Goal: Information Seeking & Learning: Learn about a topic

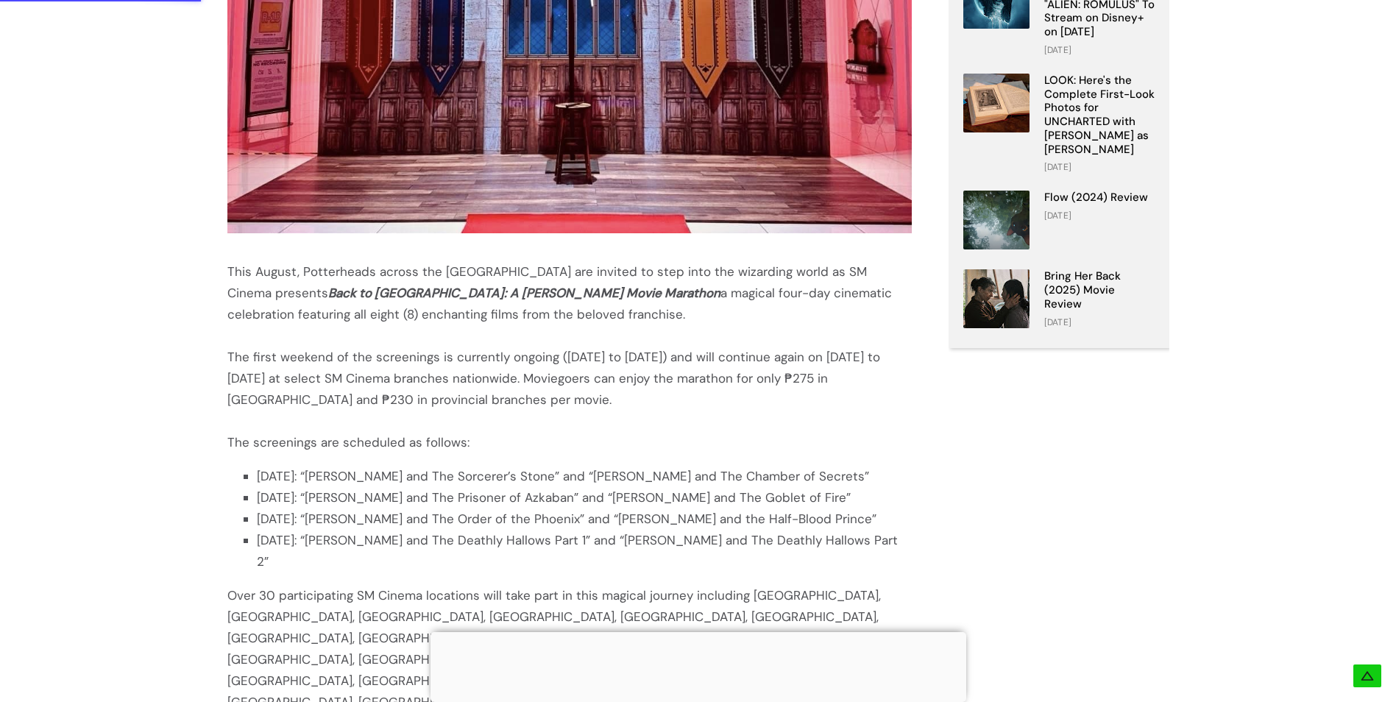
scroll to position [515, 0]
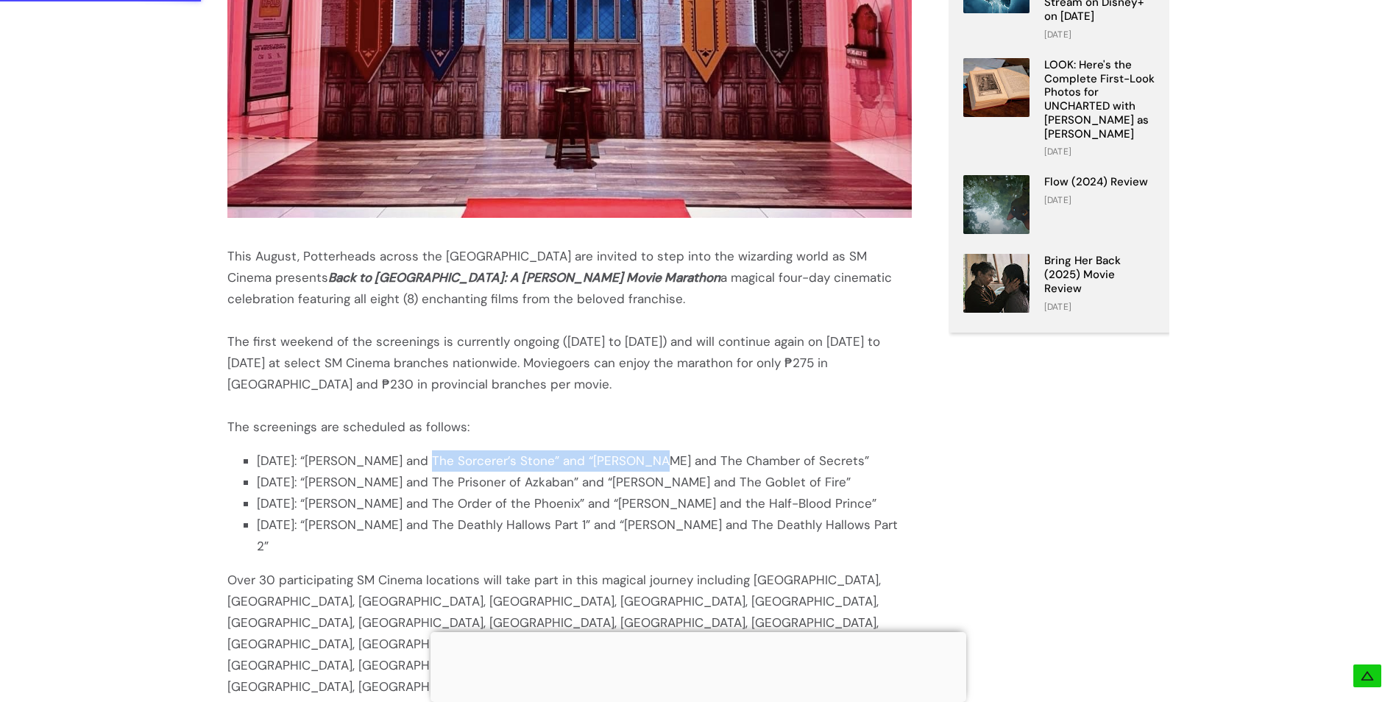
drag, startPoint x: 412, startPoint y: 464, endPoint x: 626, endPoint y: 456, distance: 213.6
click at [626, 456] on li "[DATE]: “[PERSON_NAME] and The Sorcerer’s Stone” and “[PERSON_NAME] and The Cha…" at bounding box center [584, 460] width 655 height 21
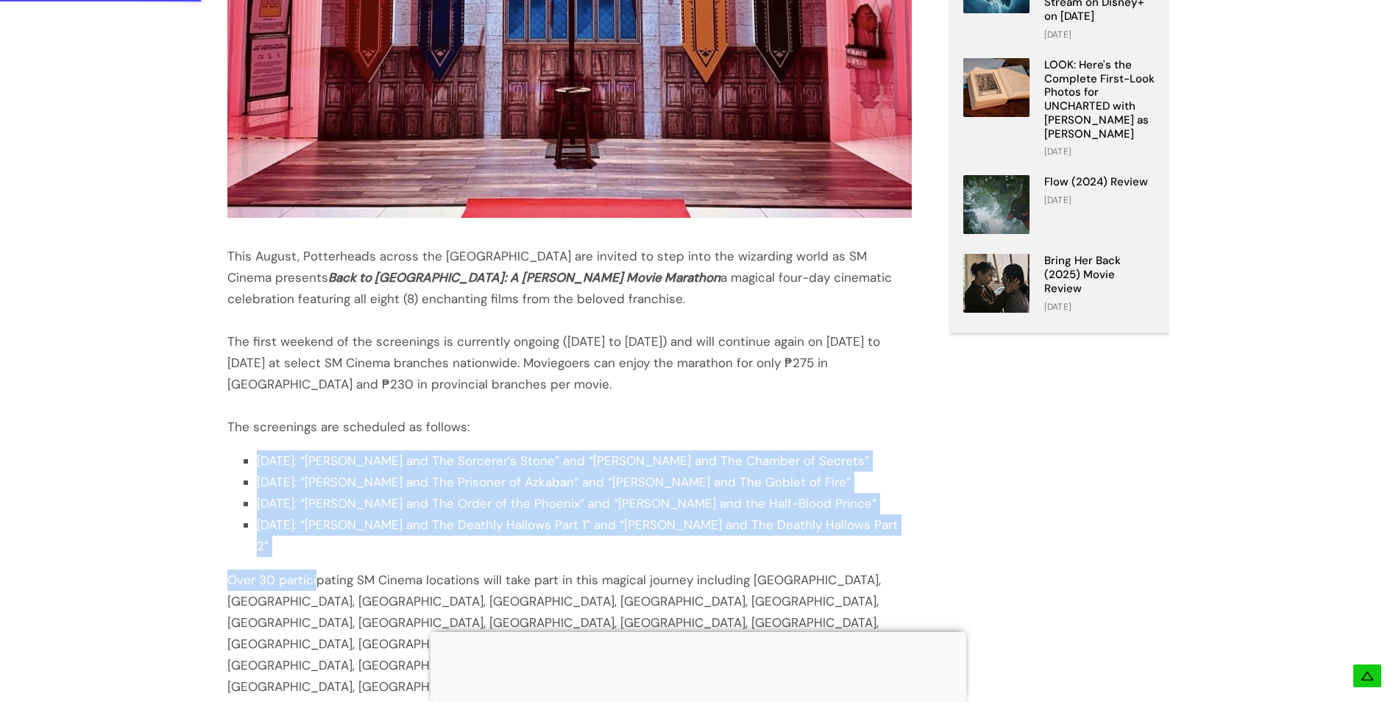
drag, startPoint x: 314, startPoint y: 541, endPoint x: 253, endPoint y: 453, distance: 107.0
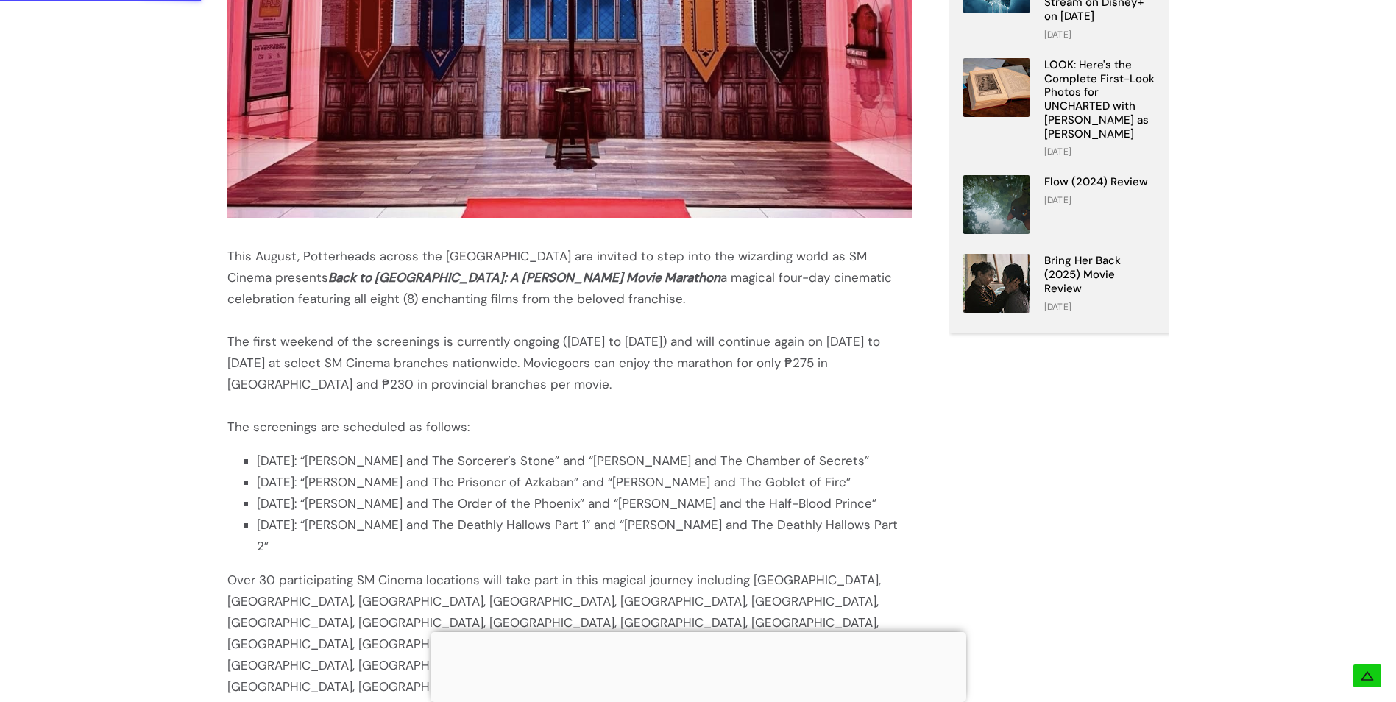
click at [483, 570] on div "Over 30 participating SM Cinema locations will take part in this magical journe…" at bounding box center [569, 666] width 684 height 192
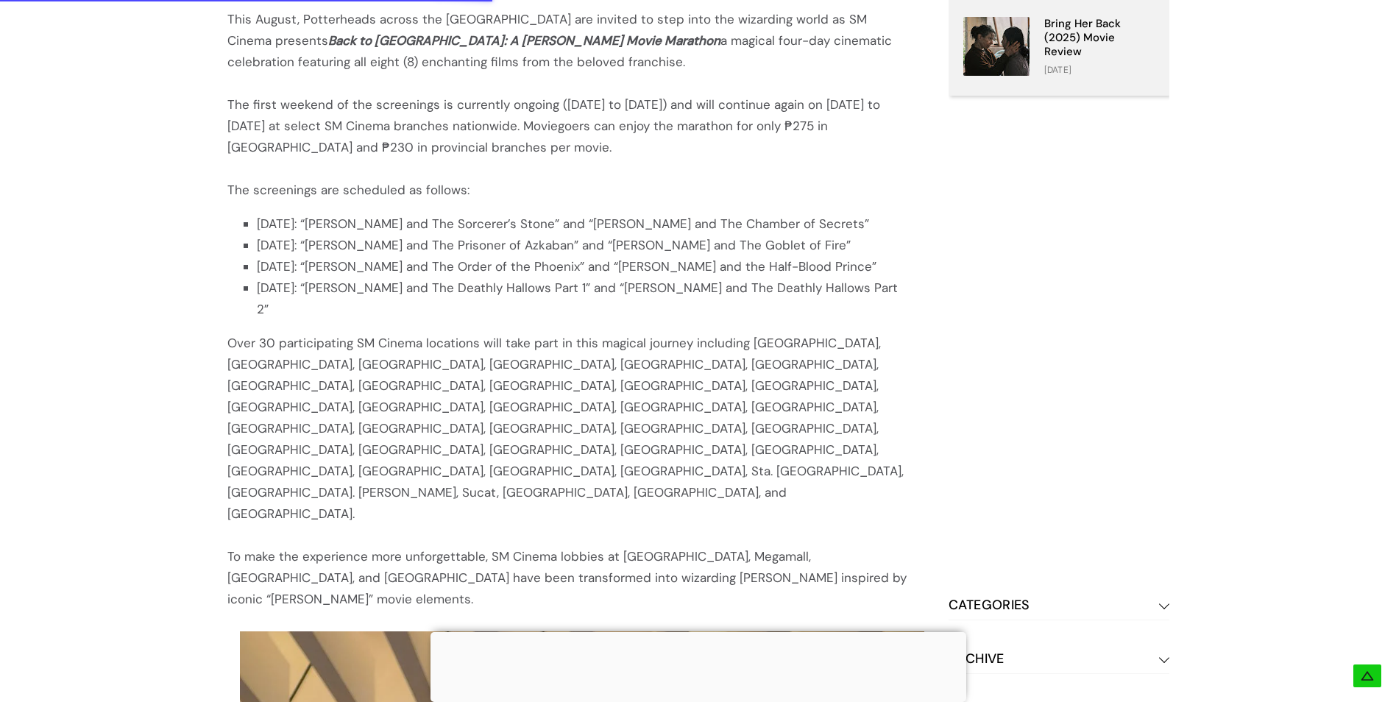
scroll to position [810, 0]
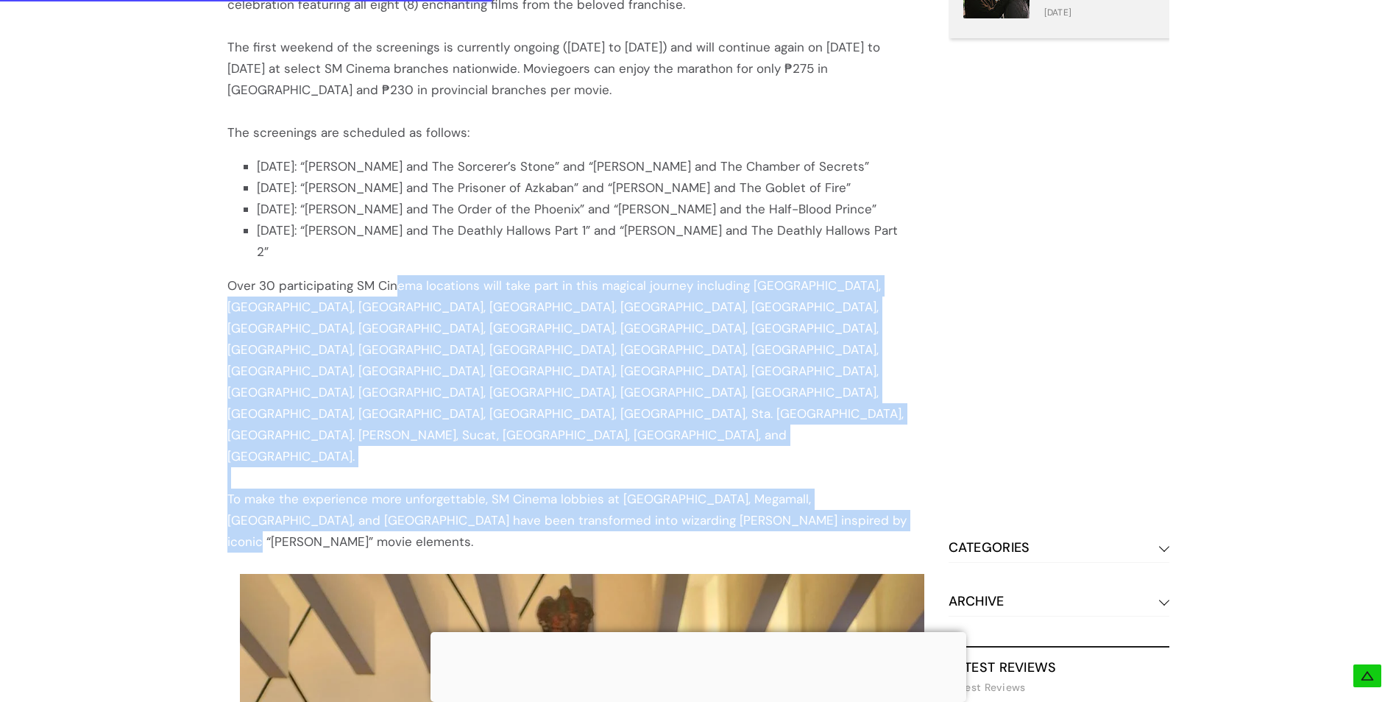
drag, startPoint x: 397, startPoint y: 269, endPoint x: 761, endPoint y: 390, distance: 383.8
click at [761, 390] on div "This August, Potterheads across the [GEOGRAPHIC_DATA] are invited to step into …" at bounding box center [569, 648] width 684 height 2246
drag, startPoint x: 761, startPoint y: 390, endPoint x: 657, endPoint y: 372, distance: 105.4
click at [657, 489] on div "To make the experience more unforgettable, SM Cinema lobbies at [GEOGRAPHIC_DAT…" at bounding box center [569, 521] width 684 height 64
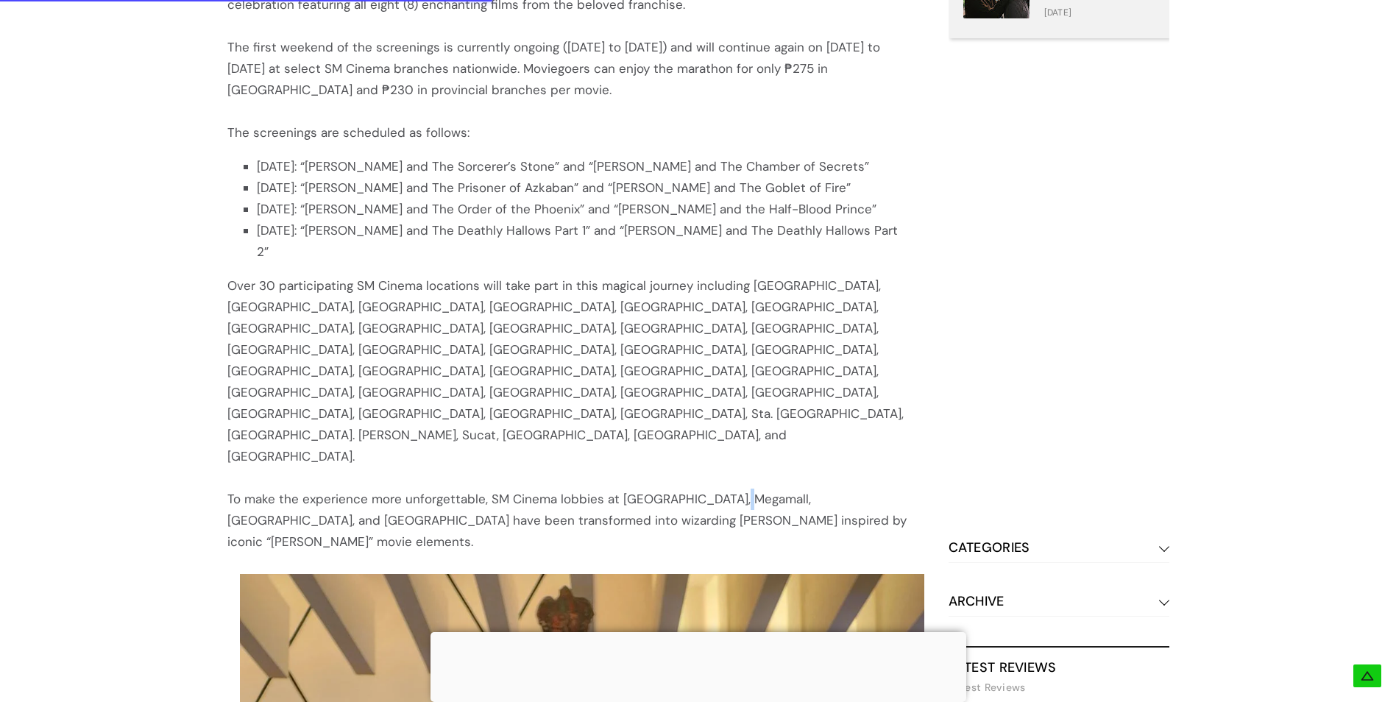
click at [726, 489] on div "To make the experience more unforgettable, SM Cinema lobbies at [GEOGRAPHIC_DAT…" at bounding box center [569, 521] width 684 height 64
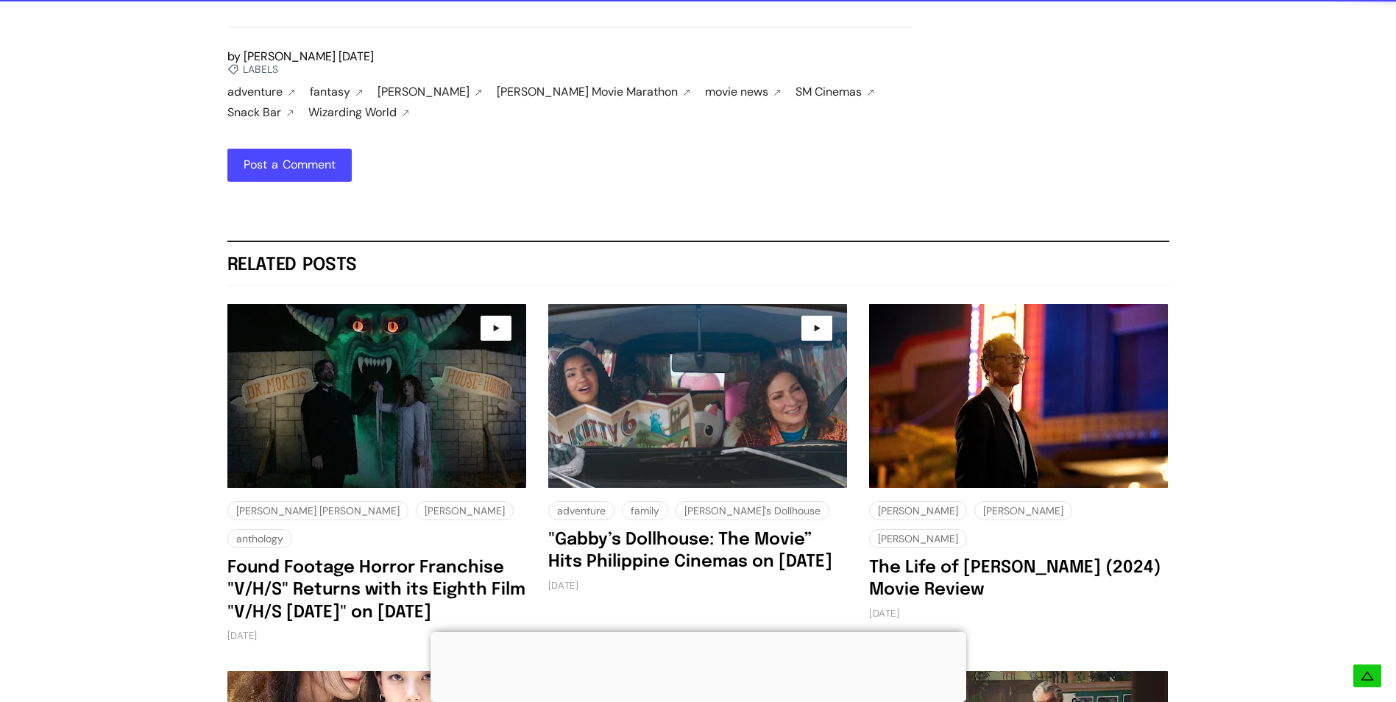
scroll to position [2576, 0]
